Goal: Task Accomplishment & Management: Manage account settings

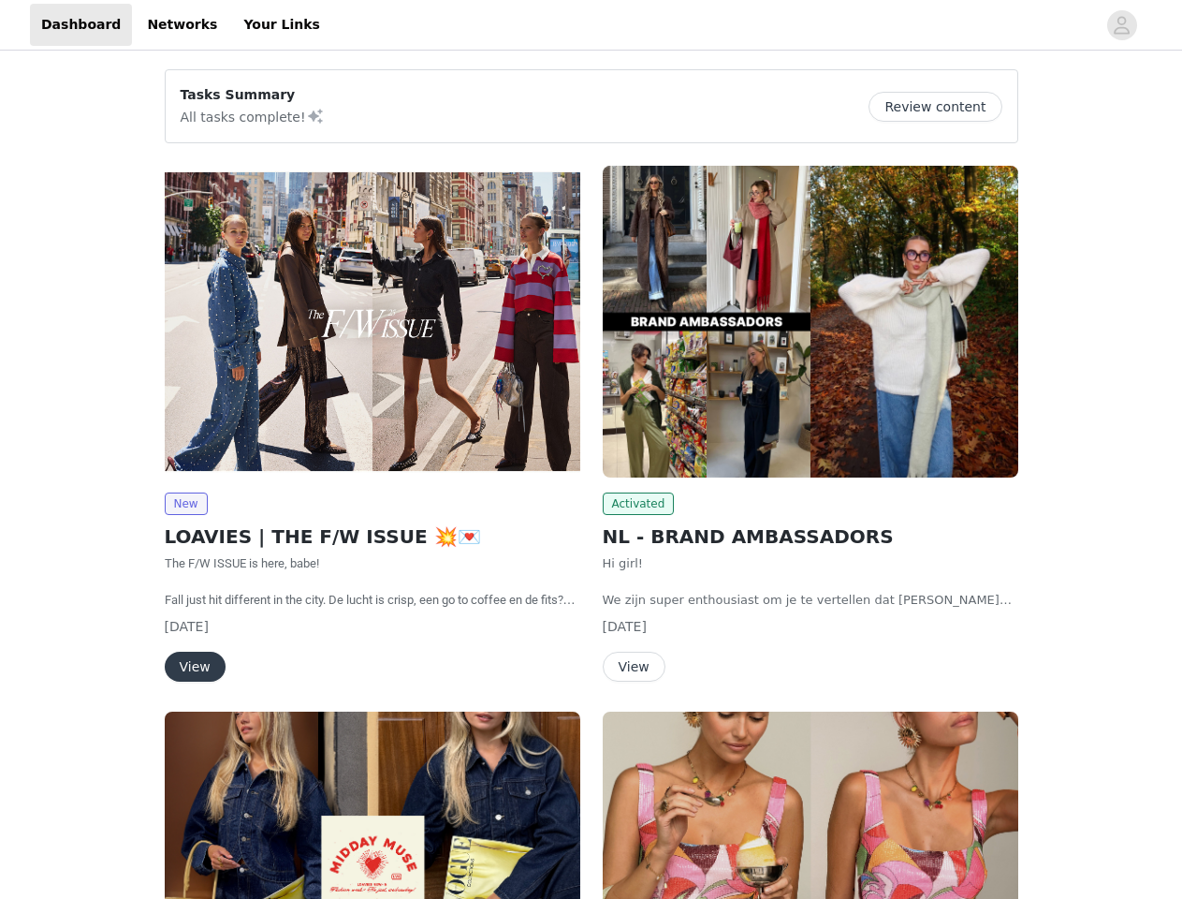
click at [592, 449] on div "Activated NL - BRAND AMBASSADORS Hi girl! We zijn super enthousiast om je te ve…" at bounding box center [811, 427] width 438 height 546
click at [591, 25] on div at bounding box center [713, 25] width 765 height 42
click at [1122, 25] on icon "avatar" at bounding box center [1122, 25] width 18 height 30
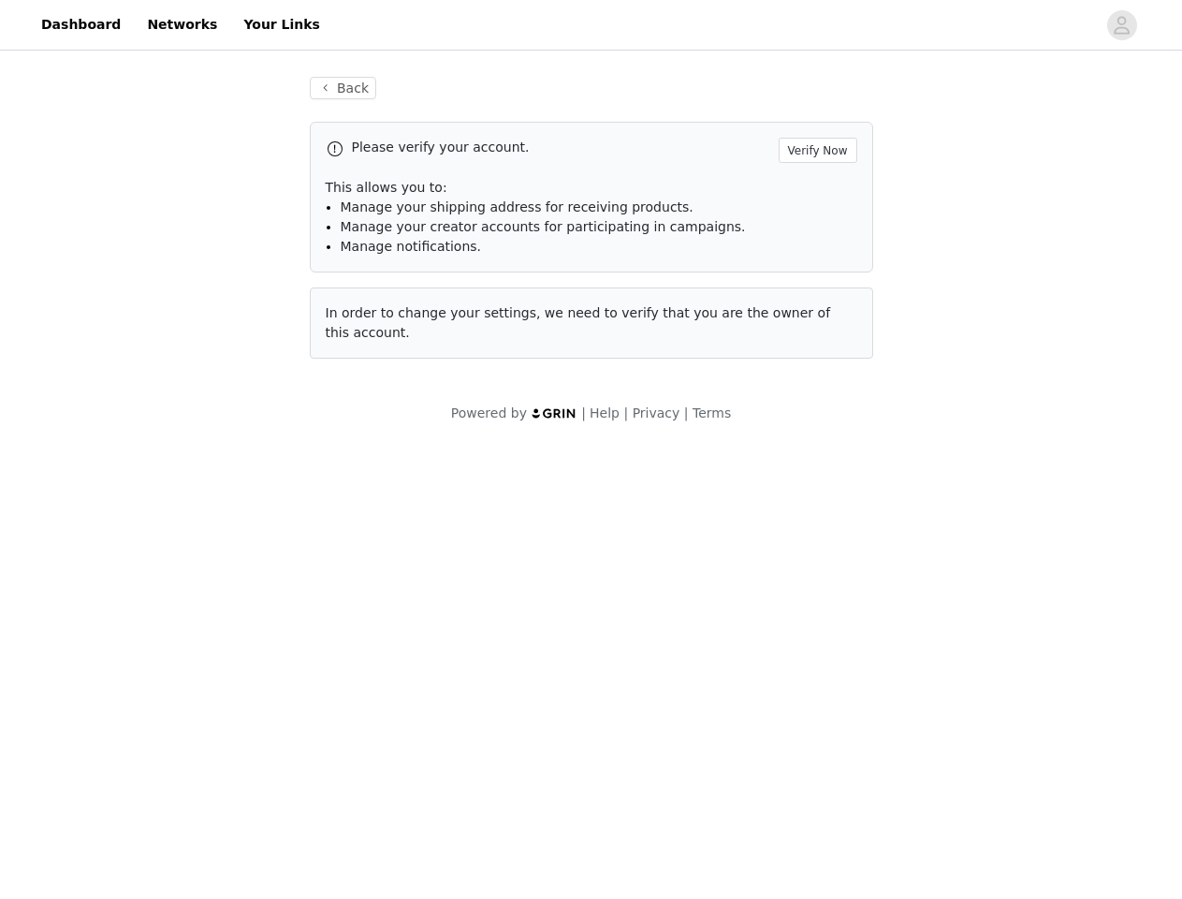
click at [943, 107] on div "Back Please verify your account. Verify Now This allows you to: Manage your shi…" at bounding box center [591, 249] width 1182 height 391
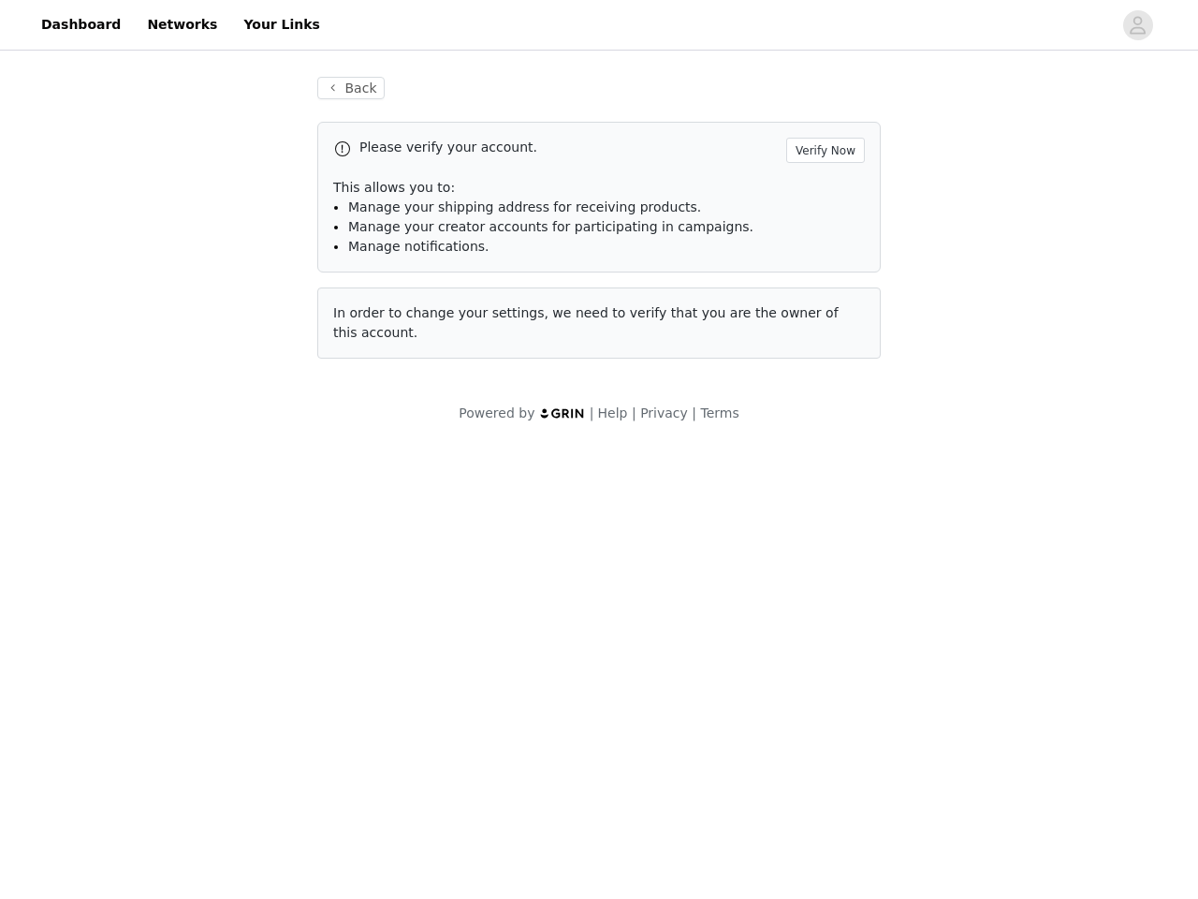
click at [373, 321] on span "In order to change your settings, we need to verify that you are the owner of t…" at bounding box center [586, 322] width 506 height 35
click at [185, 504] on body "Dashboard Networks Your Links Back Please verify your account. Verify Now This …" at bounding box center [599, 449] width 1198 height 899
click at [194, 667] on body "Dashboard Networks Your Links Back Please verify your account. Verify Now This …" at bounding box center [599, 449] width 1198 height 899
click at [811, 321] on span "In order to change your settings, we need to verify that you are the owner of t…" at bounding box center [586, 322] width 506 height 35
click at [636, 504] on body "Dashboard Networks Your Links Back Please verify your account. Verify Now This …" at bounding box center [599, 449] width 1198 height 899
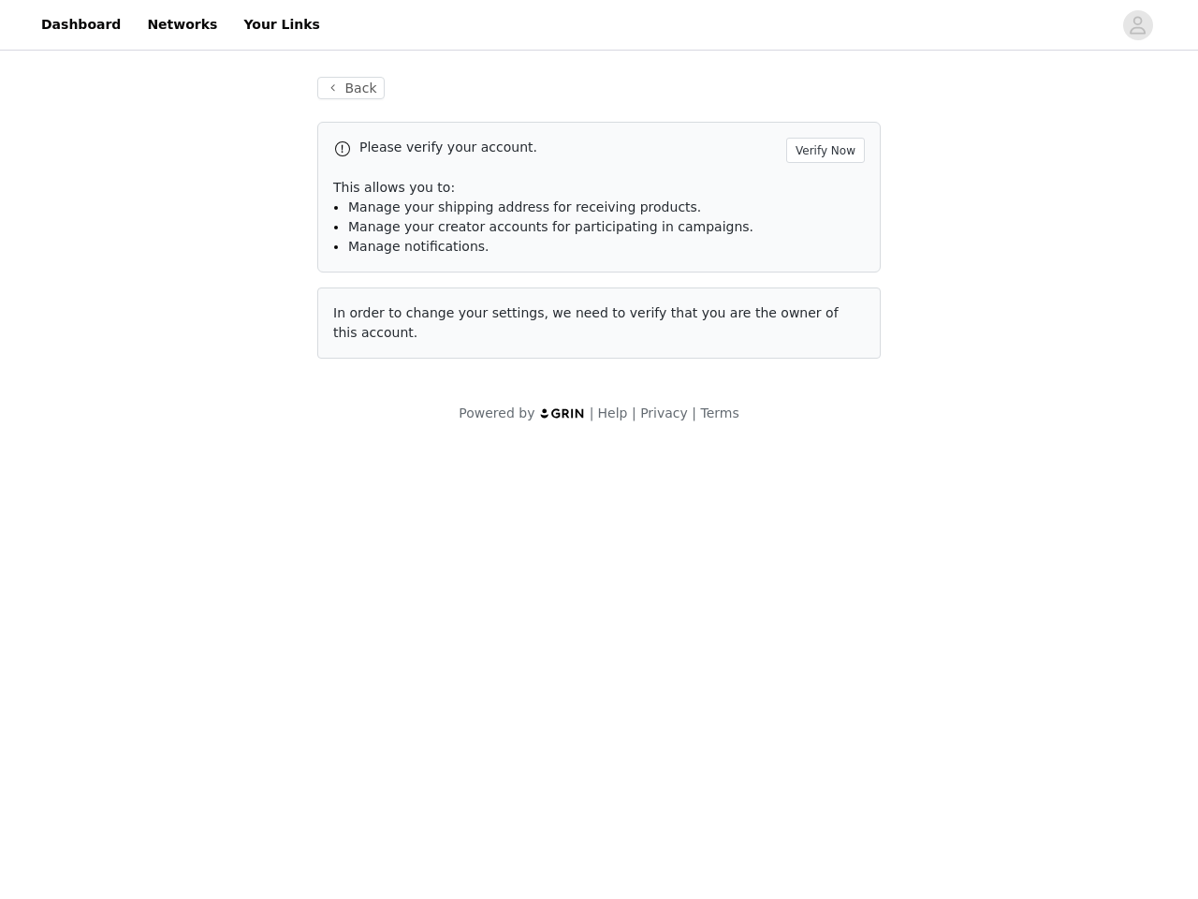
click at [633, 667] on body "Dashboard Networks Your Links Back Please verify your account. Verify Now This …" at bounding box center [599, 449] width 1198 height 899
